Goal: Find specific page/section: Find specific page/section

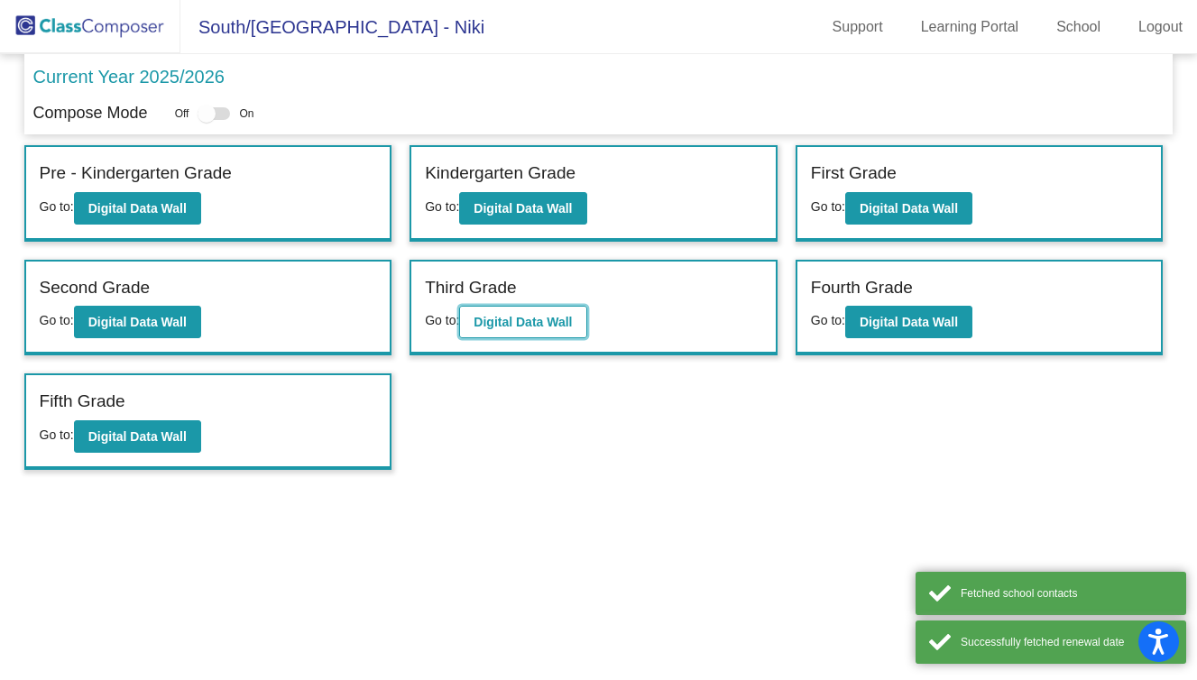
click at [563, 330] on button "Digital Data Wall" at bounding box center [522, 322] width 127 height 32
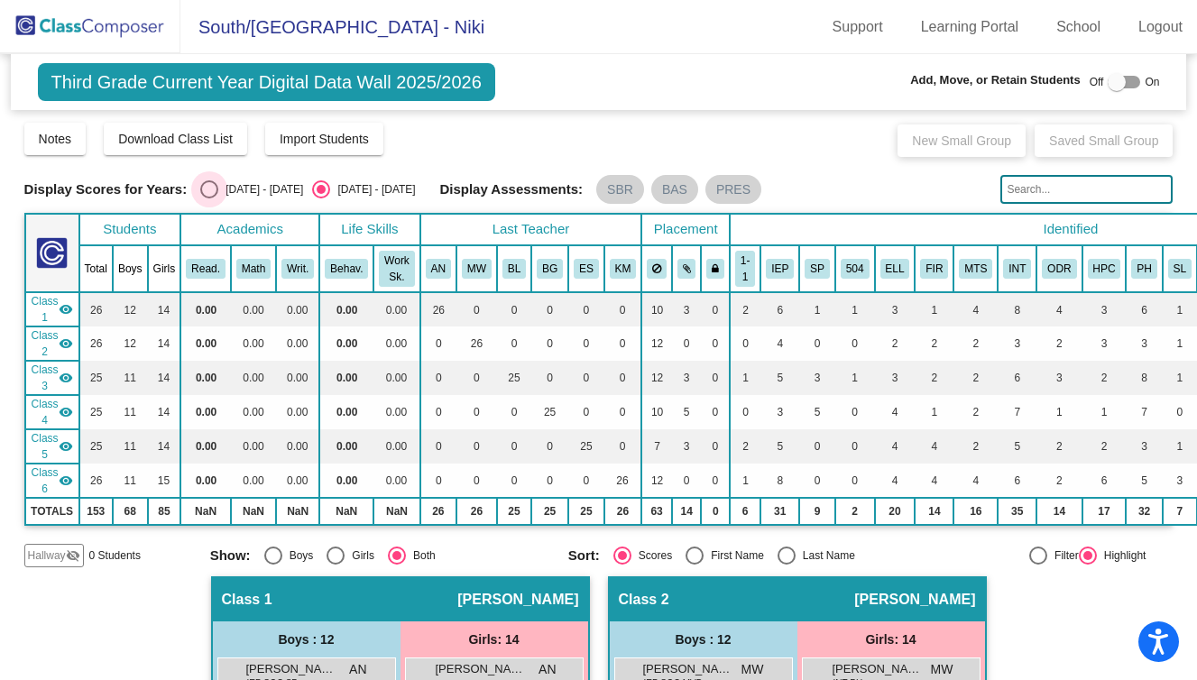
click at [204, 186] on div "Select an option" at bounding box center [209, 189] width 18 height 18
click at [208, 198] on input "[DATE] - [DATE]" at bounding box center [208, 198] width 1 height 1
radio input "true"
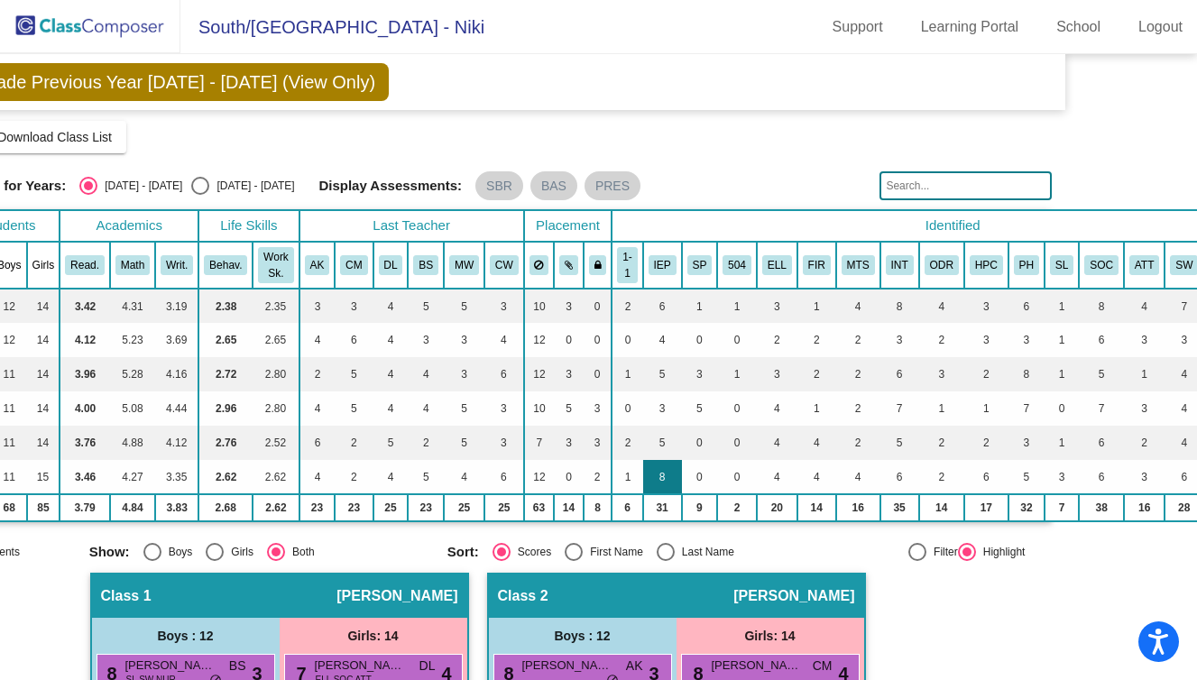
scroll to position [0, 227]
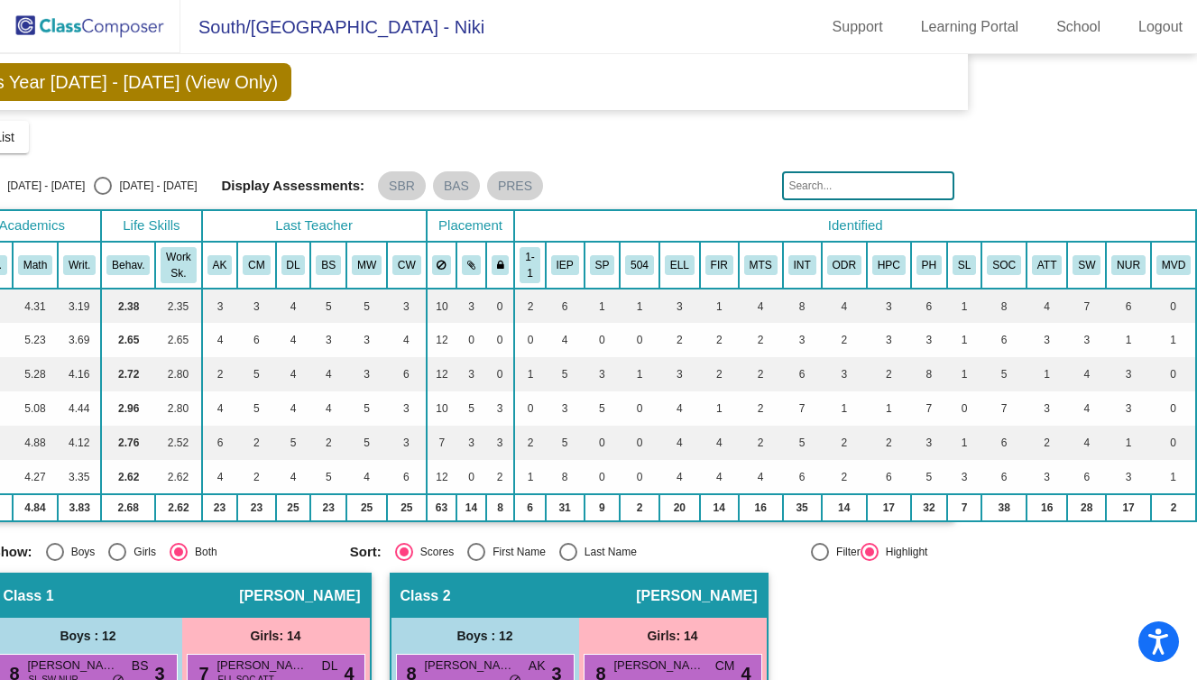
click at [562, 284] on th "IEP" at bounding box center [565, 265] width 39 height 47
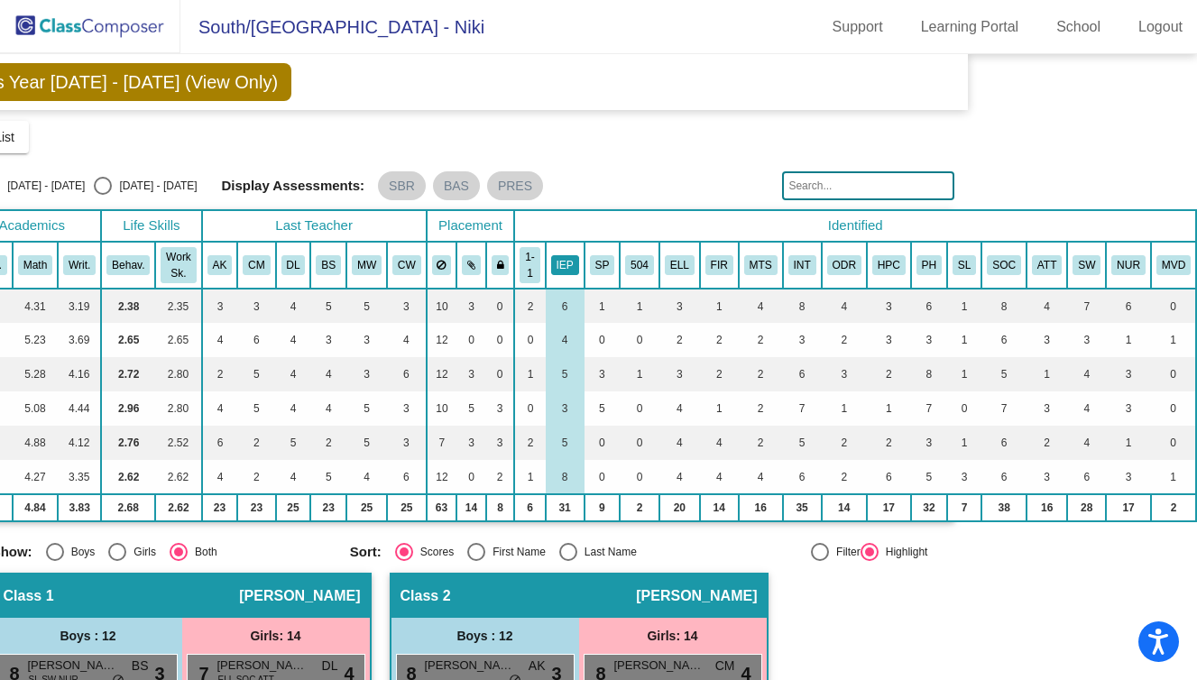
click at [557, 273] on th "IEP" at bounding box center [565, 265] width 39 height 47
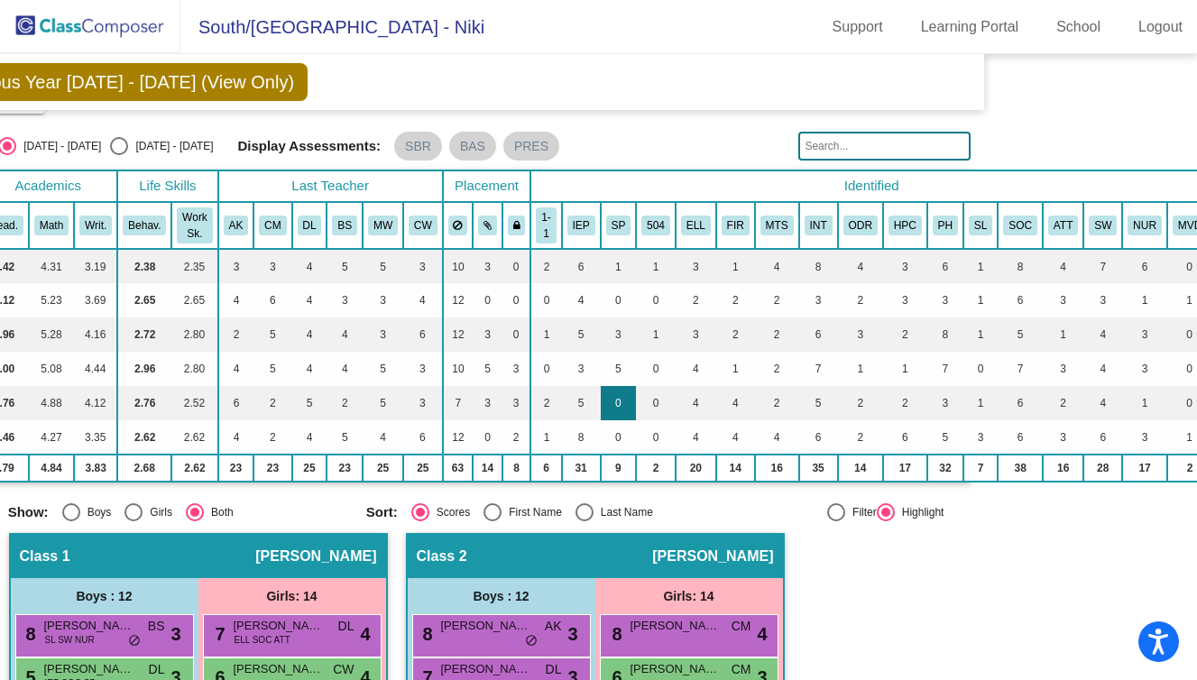
scroll to position [40, 227]
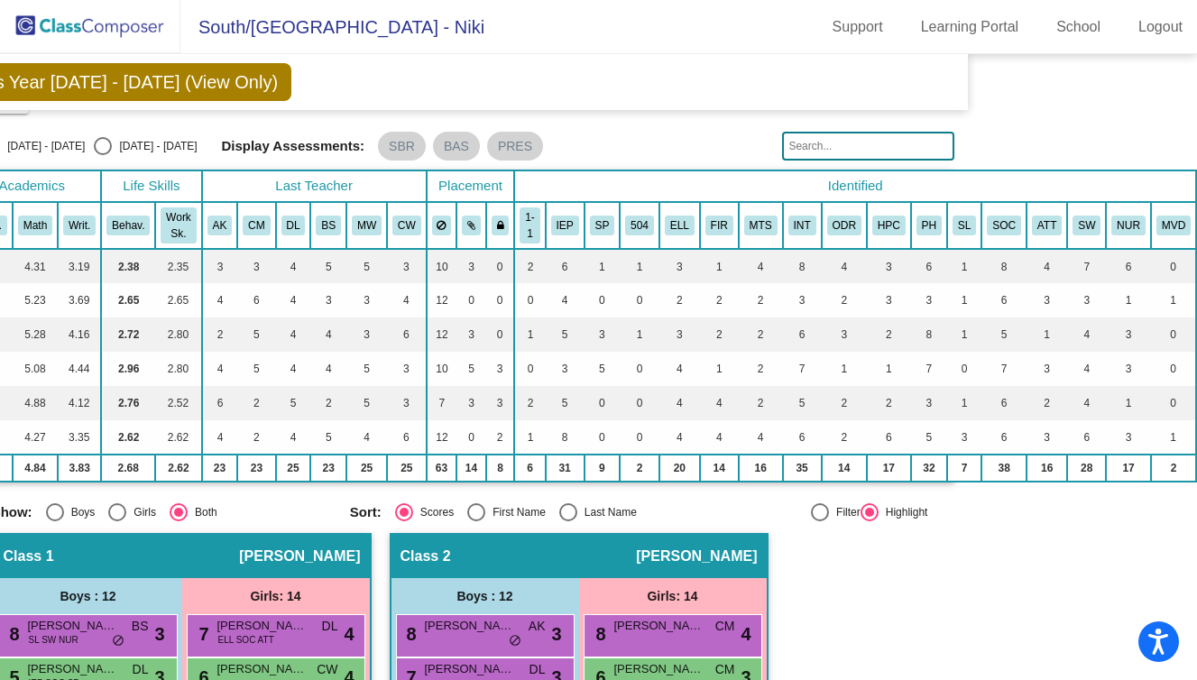
click at [760, 237] on th "MTS" at bounding box center [761, 225] width 44 height 47
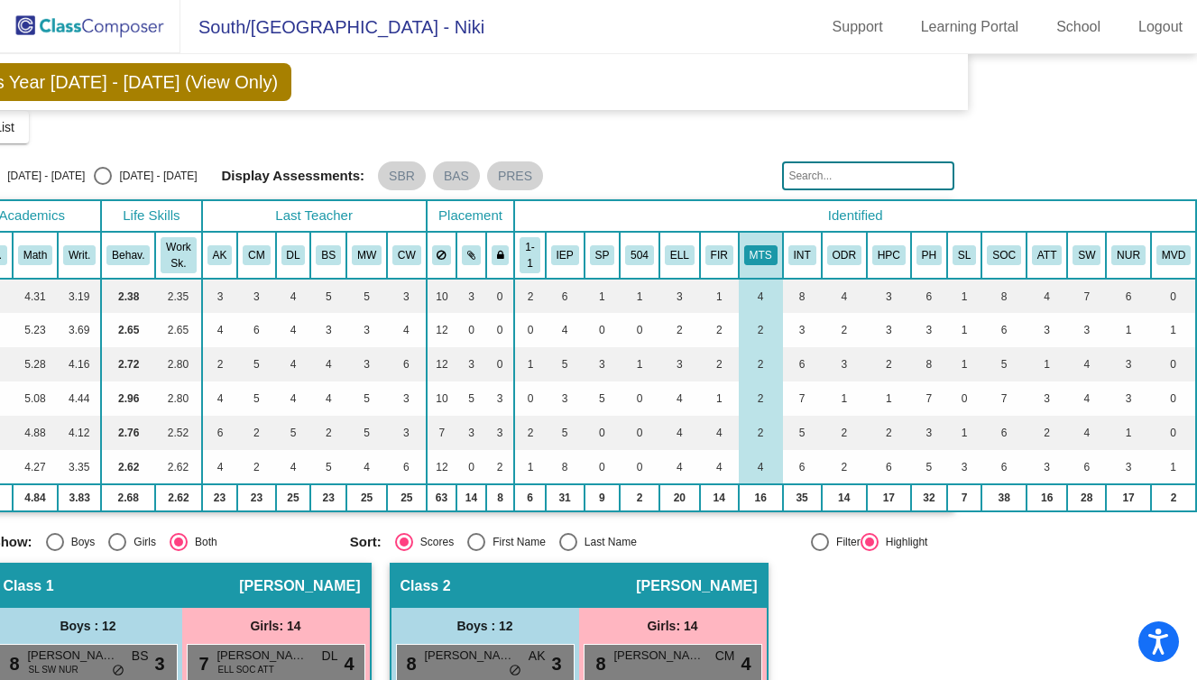
scroll to position [0, 227]
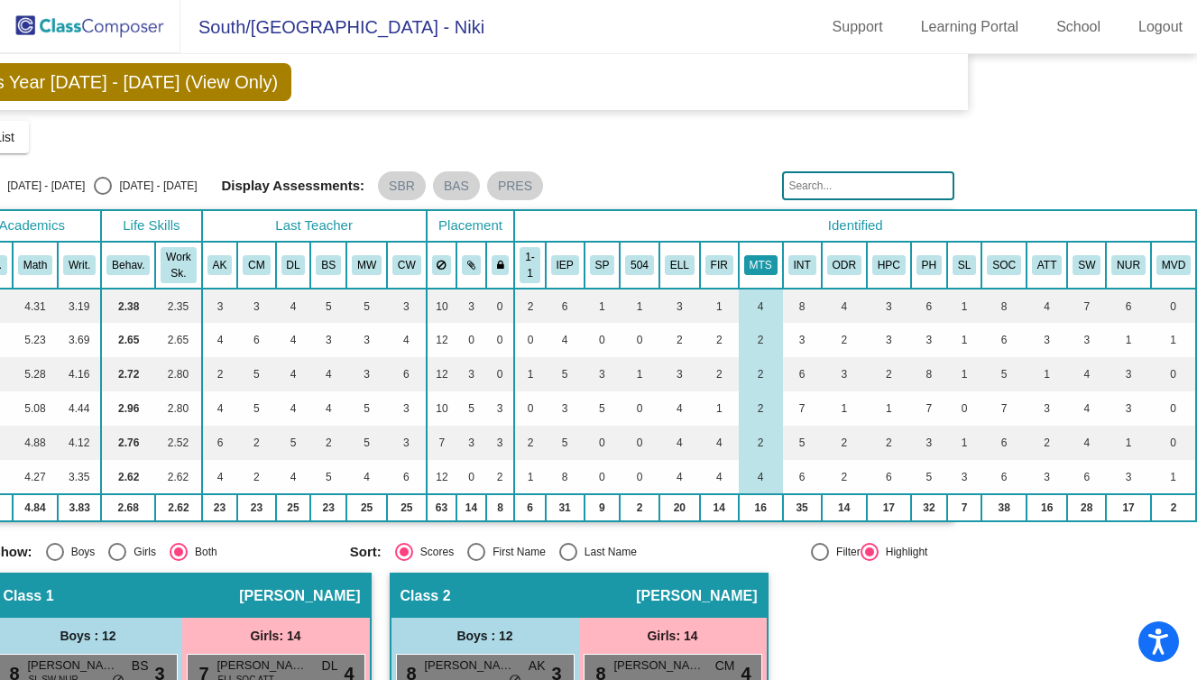
click at [764, 281] on th "MTS" at bounding box center [761, 265] width 44 height 47
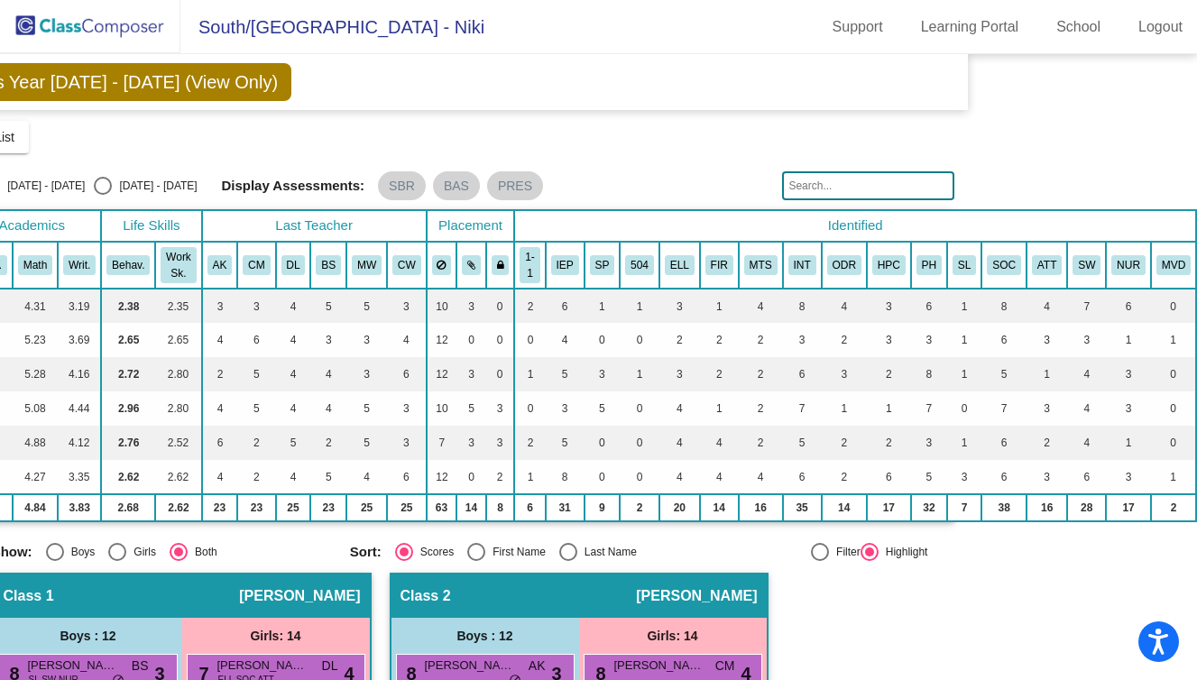
click at [803, 281] on th "INT" at bounding box center [802, 265] width 39 height 47
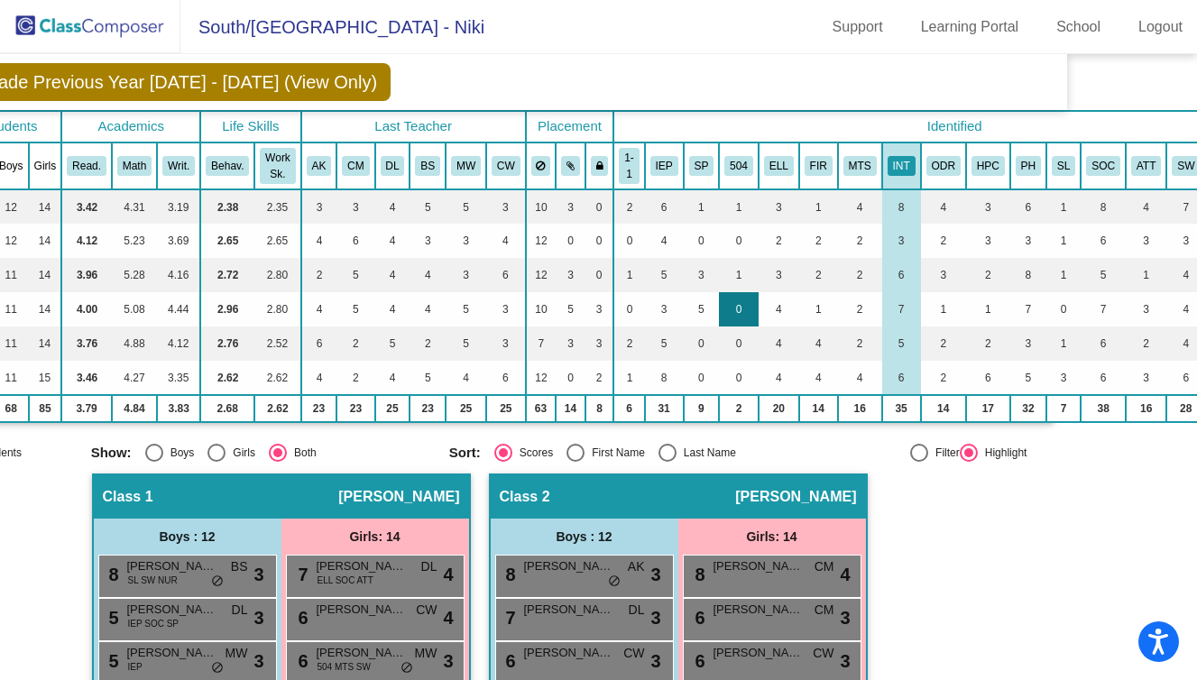
scroll to position [0, 119]
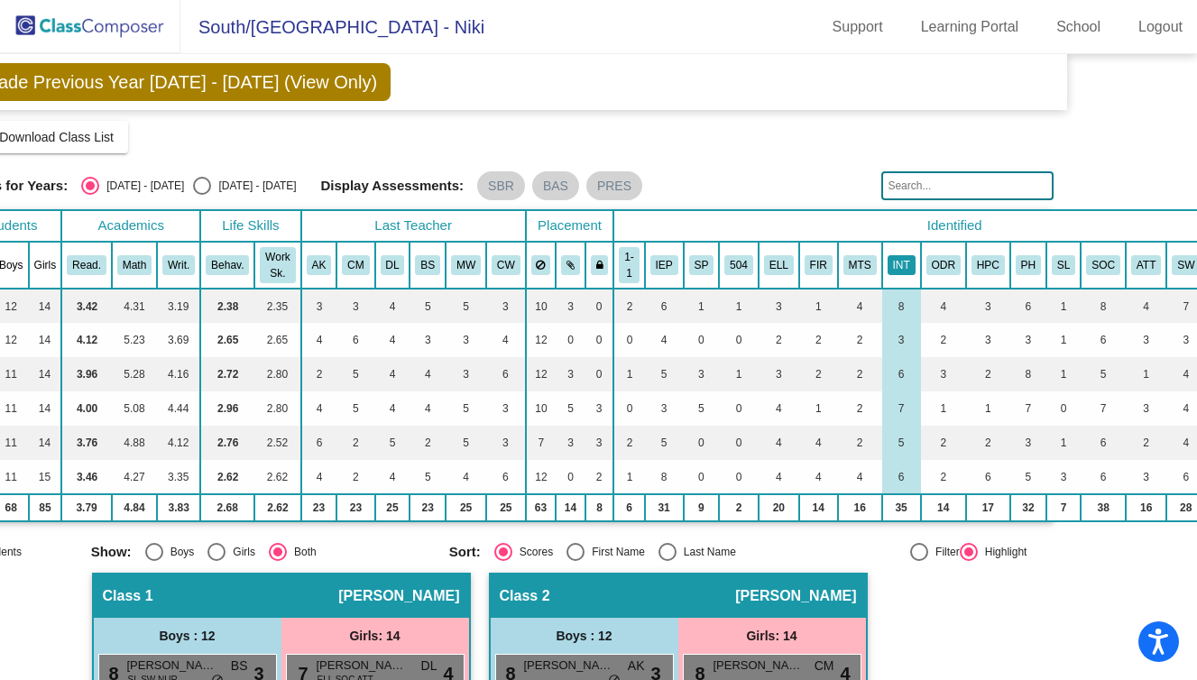
click at [899, 279] on th "INT" at bounding box center [901, 265] width 39 height 47
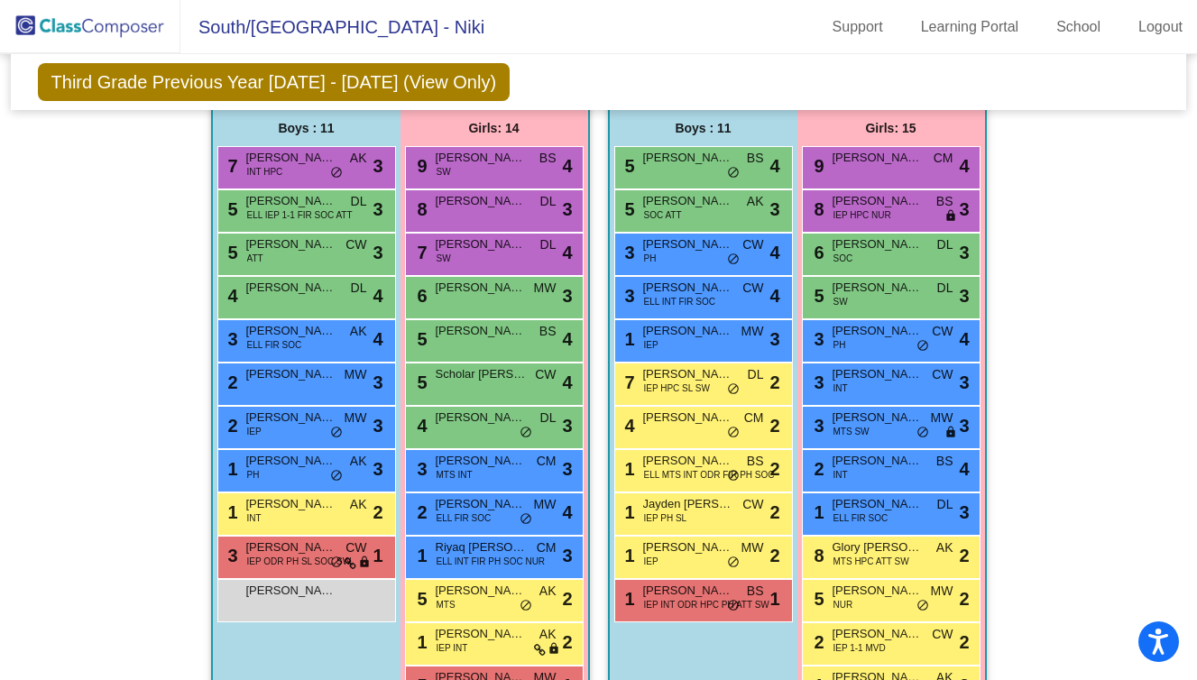
scroll to position [0, 0]
